Goal: Navigation & Orientation: Understand site structure

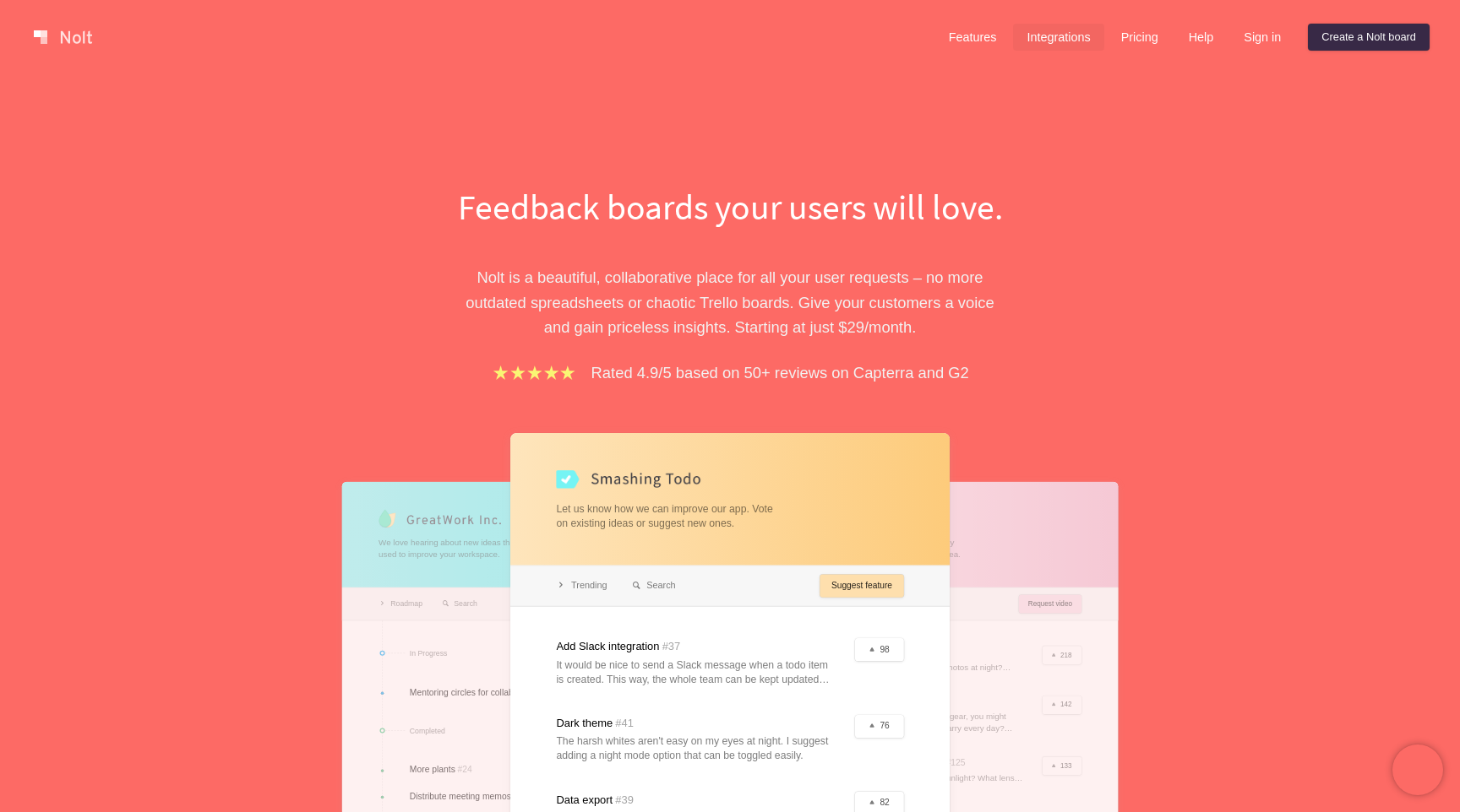
click at [1061, 39] on link "Integrations" at bounding box center [1058, 37] width 90 height 27
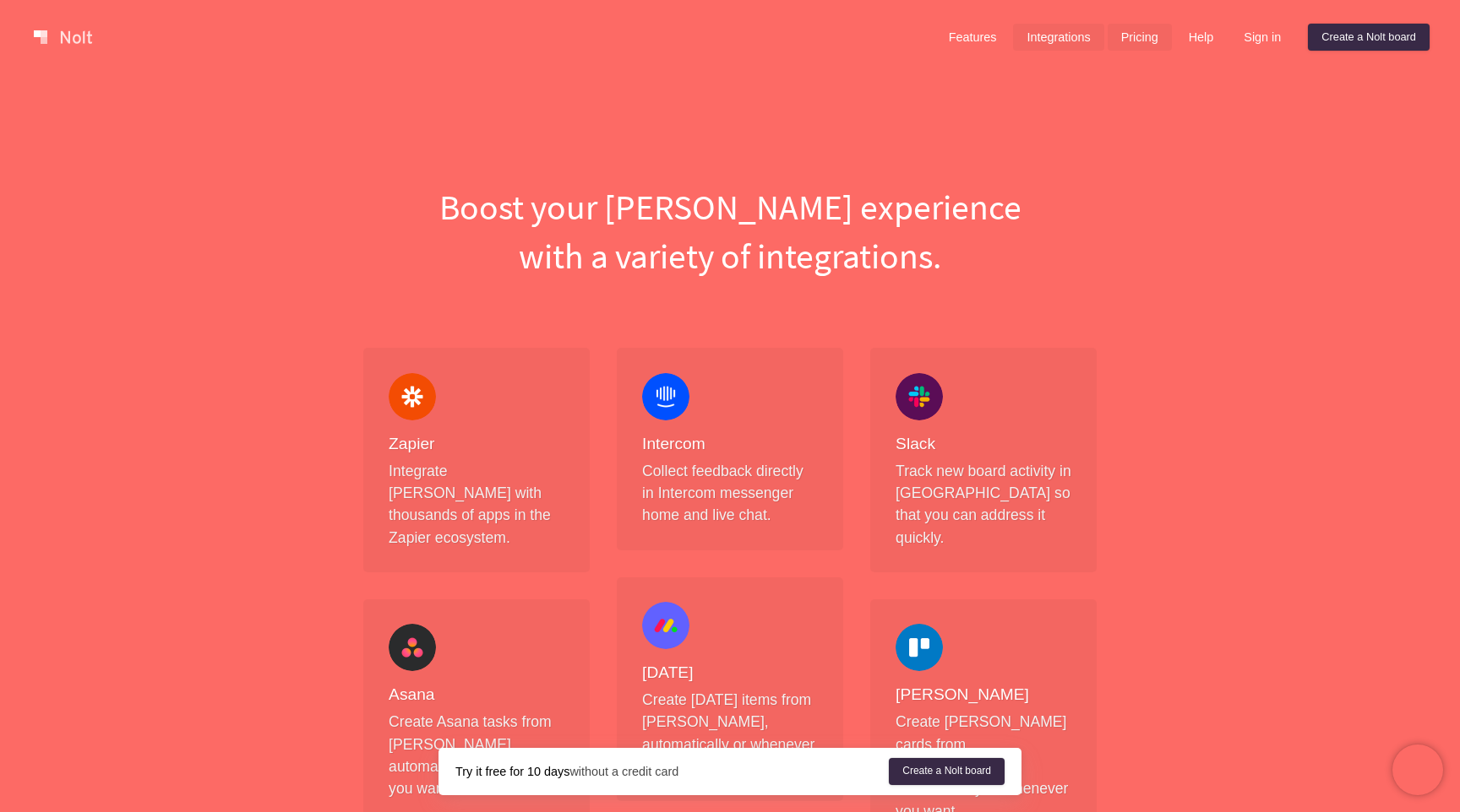
click at [1127, 37] on link "Pricing" at bounding box center [1139, 37] width 64 height 27
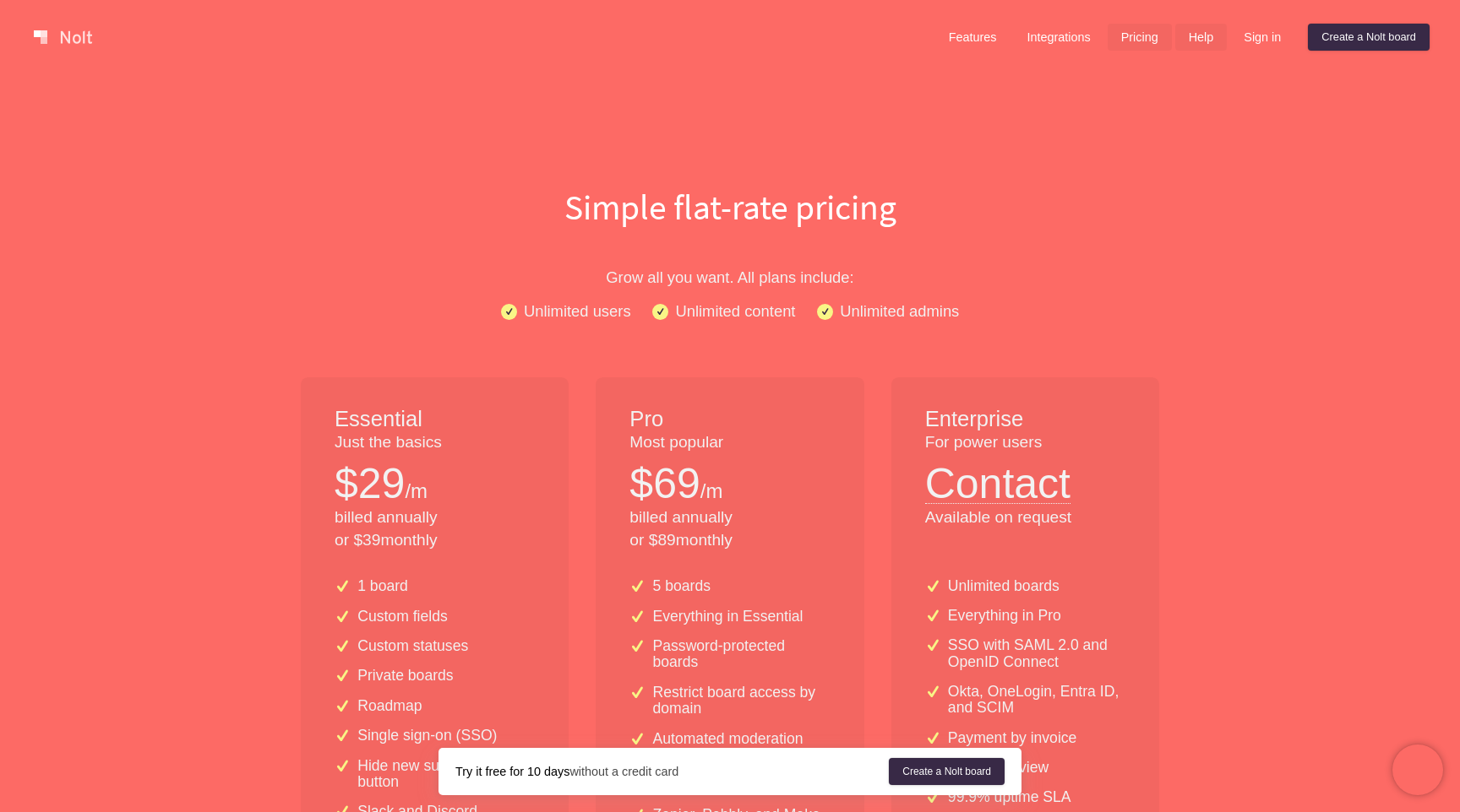
click at [1200, 39] on link "Help" at bounding box center [1202, 37] width 53 height 27
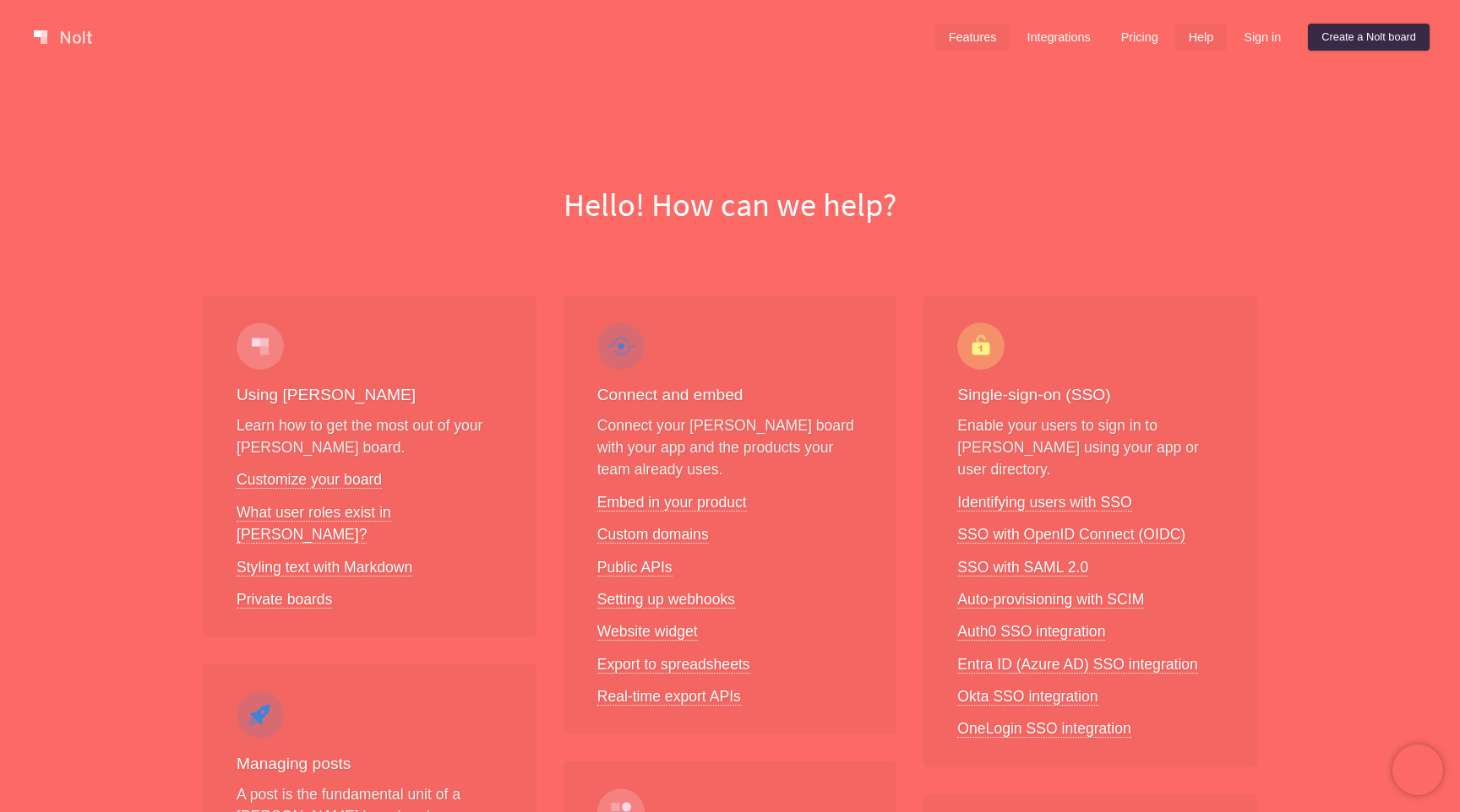
click at [963, 34] on link "Features" at bounding box center [973, 37] width 75 height 27
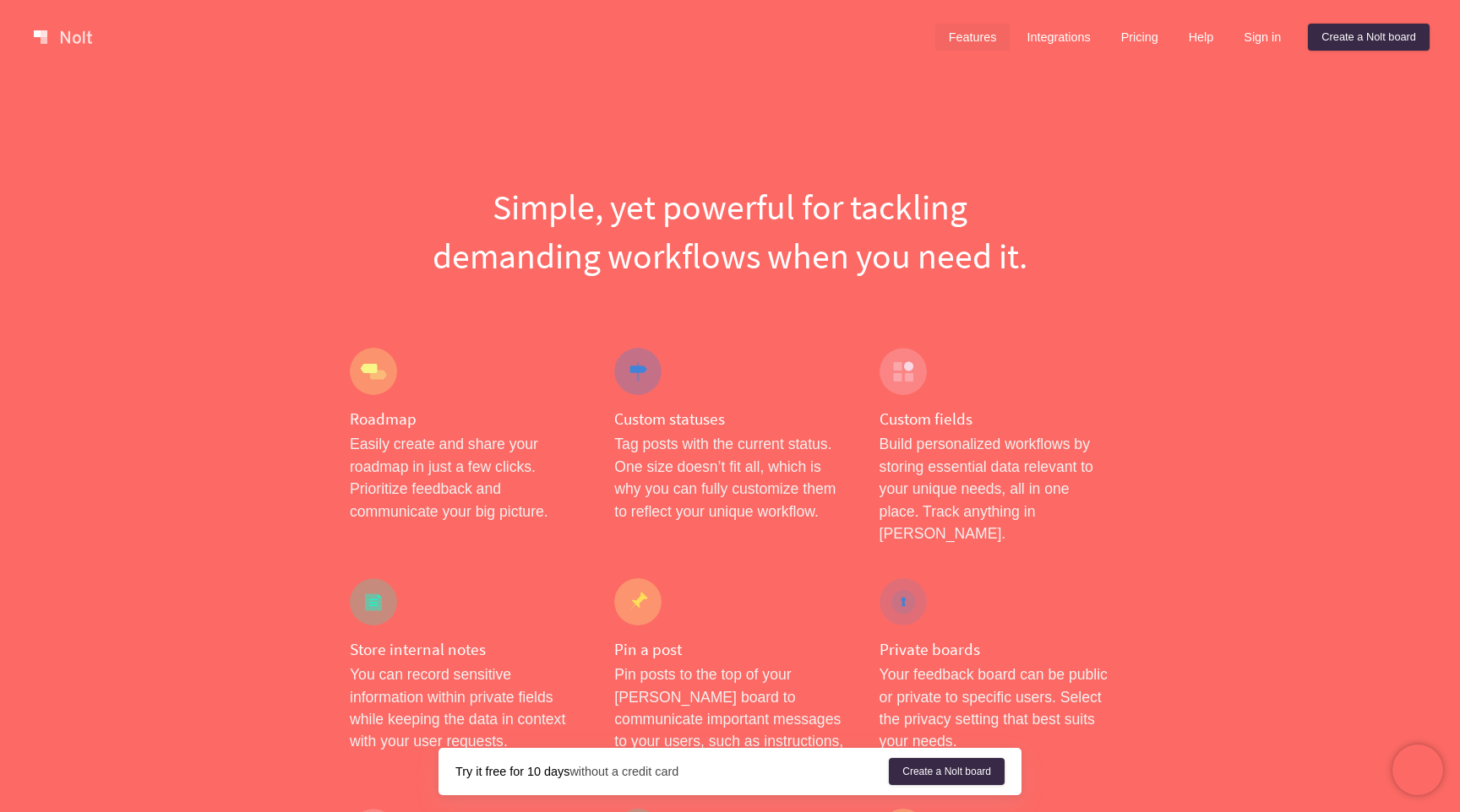
click at [82, 39] on link at bounding box center [63, 37] width 72 height 27
